Goal: Transaction & Acquisition: Purchase product/service

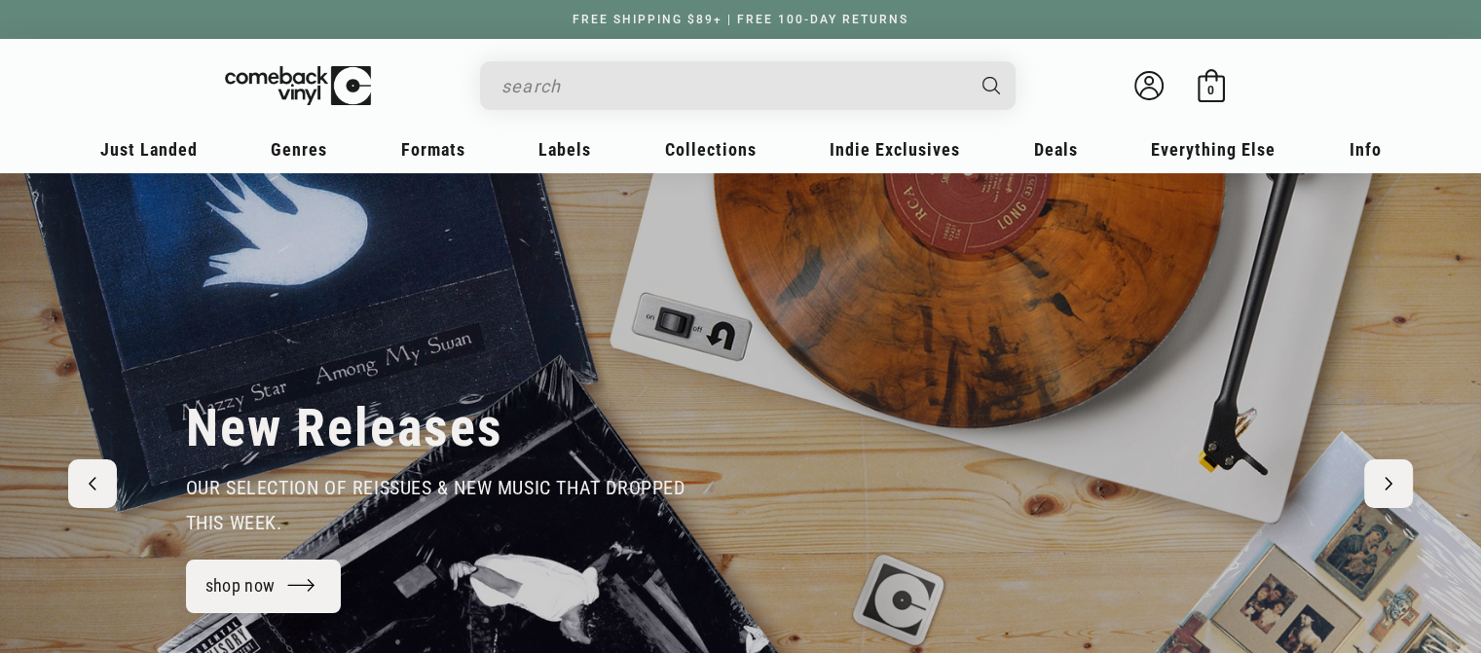
click at [567, 109] on div "Search" at bounding box center [748, 85] width 536 height 49
click at [575, 93] on input "Search" at bounding box center [732, 86] width 462 height 40
type input "h"
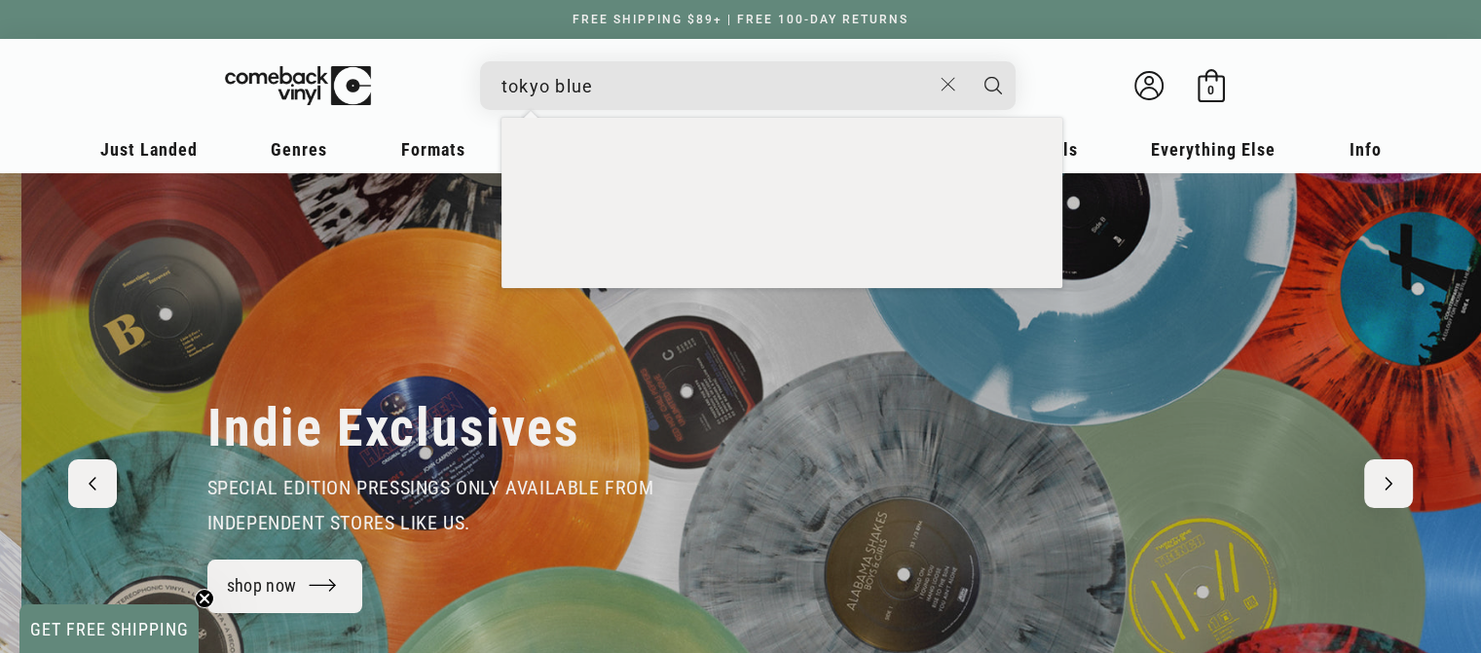
scroll to position [0, 1480]
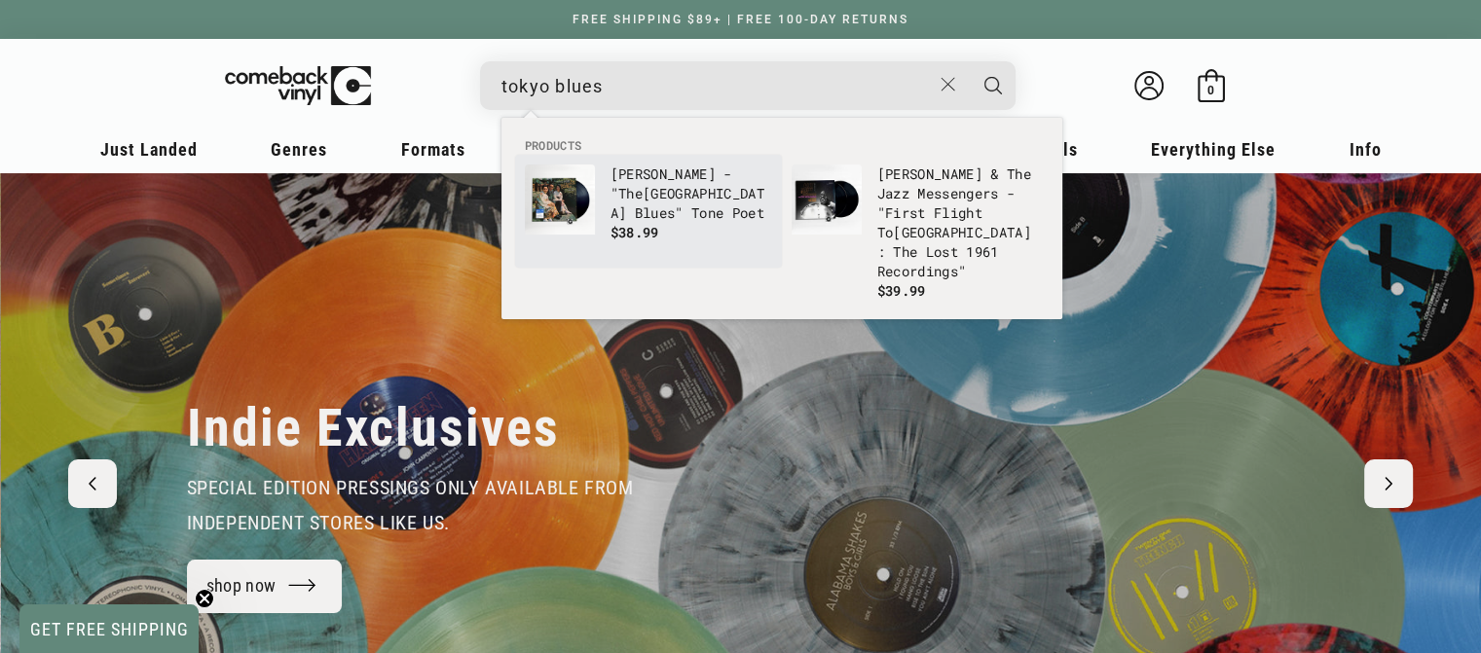
type input "tokyo blues"
click at [624, 177] on p "Horace Silver - "The Tokyo Blues " Tone Poet" at bounding box center [692, 194] width 162 height 58
